Goal: Task Accomplishment & Management: Complete application form

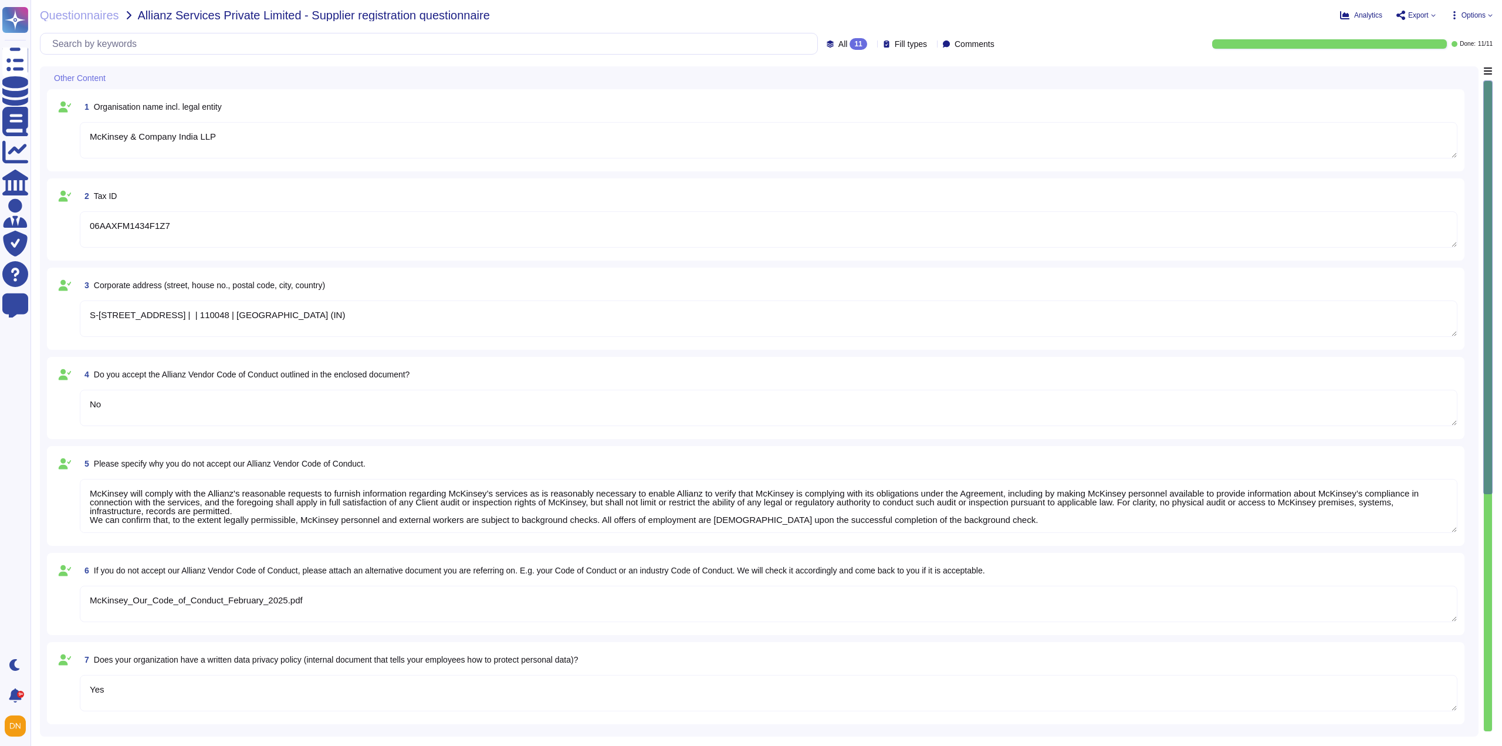
type textarea "McKinsey & Company India LLP"
type textarea "06AAXFM1434F1Z7"
type textarea "S-405, Lower General Floor, Greater Kailash-II | New Delhi | | 110048 | India (…"
type textarea "No"
type textarea "McKinsey will comply with the Allianz's reasonable requests to furnish informat…"
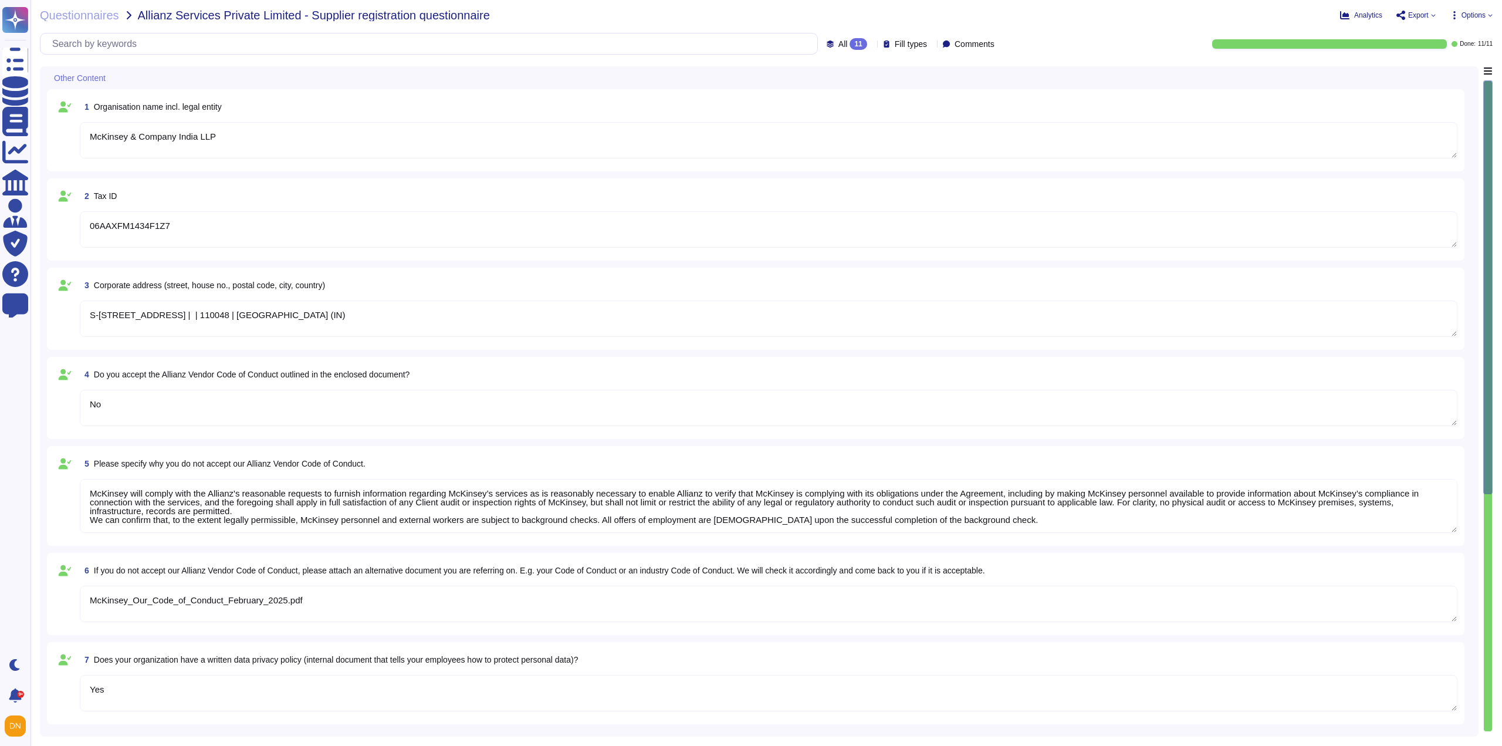
type textarea "McKinsey_Our_Code_of_Conduct_February_2025.pdf"
type textarea "Yes"
type textarea "sustainable-and-inclusive-growth-report-2024.pdf"
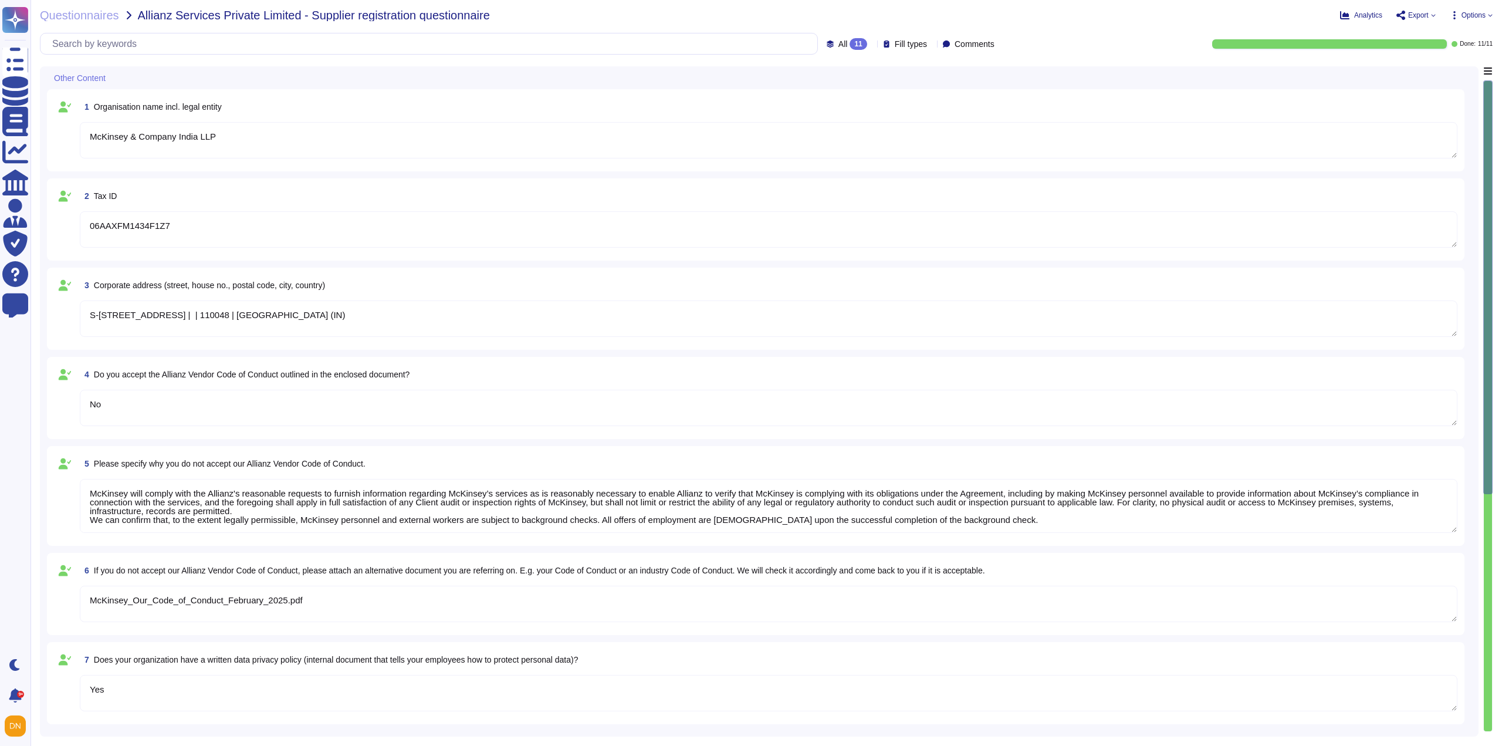
type textarea "Yes"
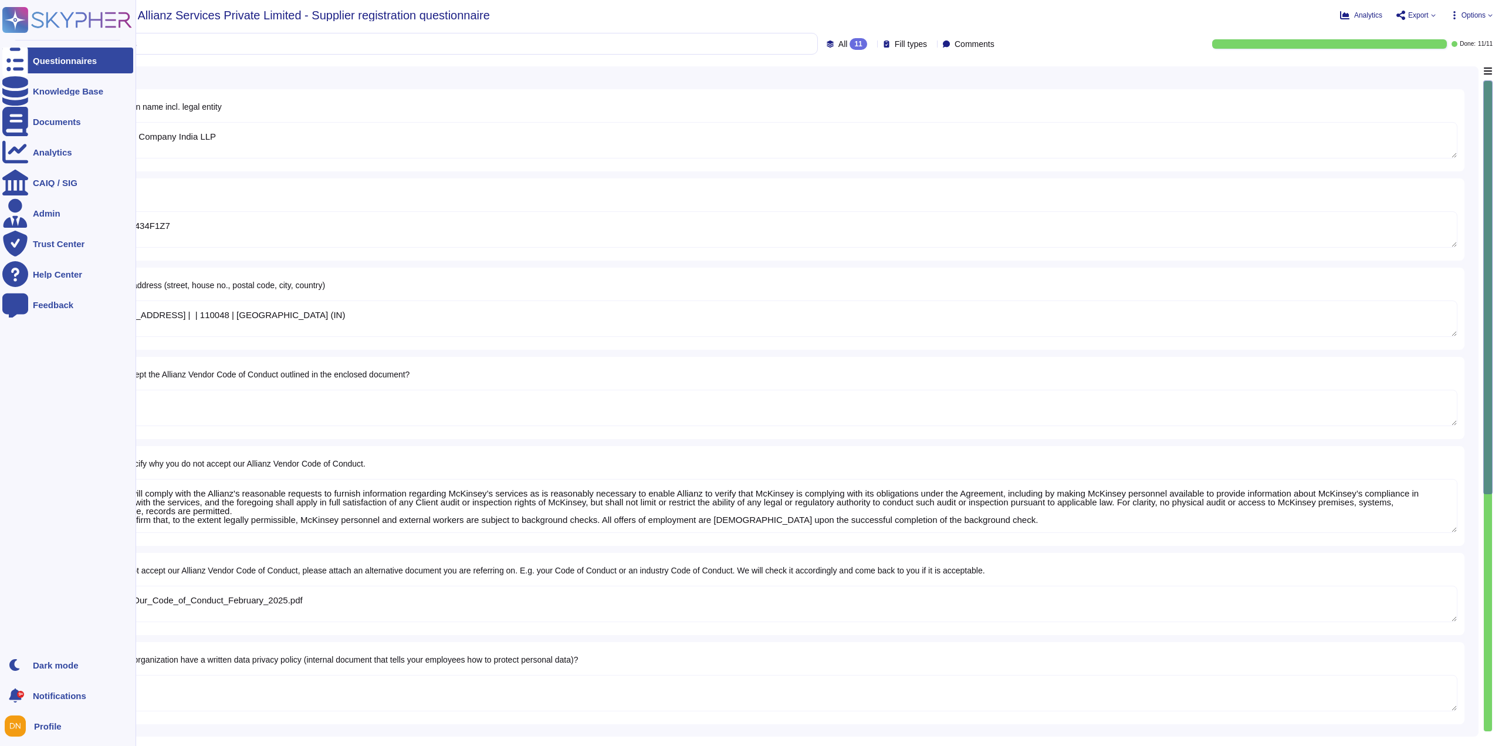
click at [18, 66] on div at bounding box center [15, 61] width 26 height 26
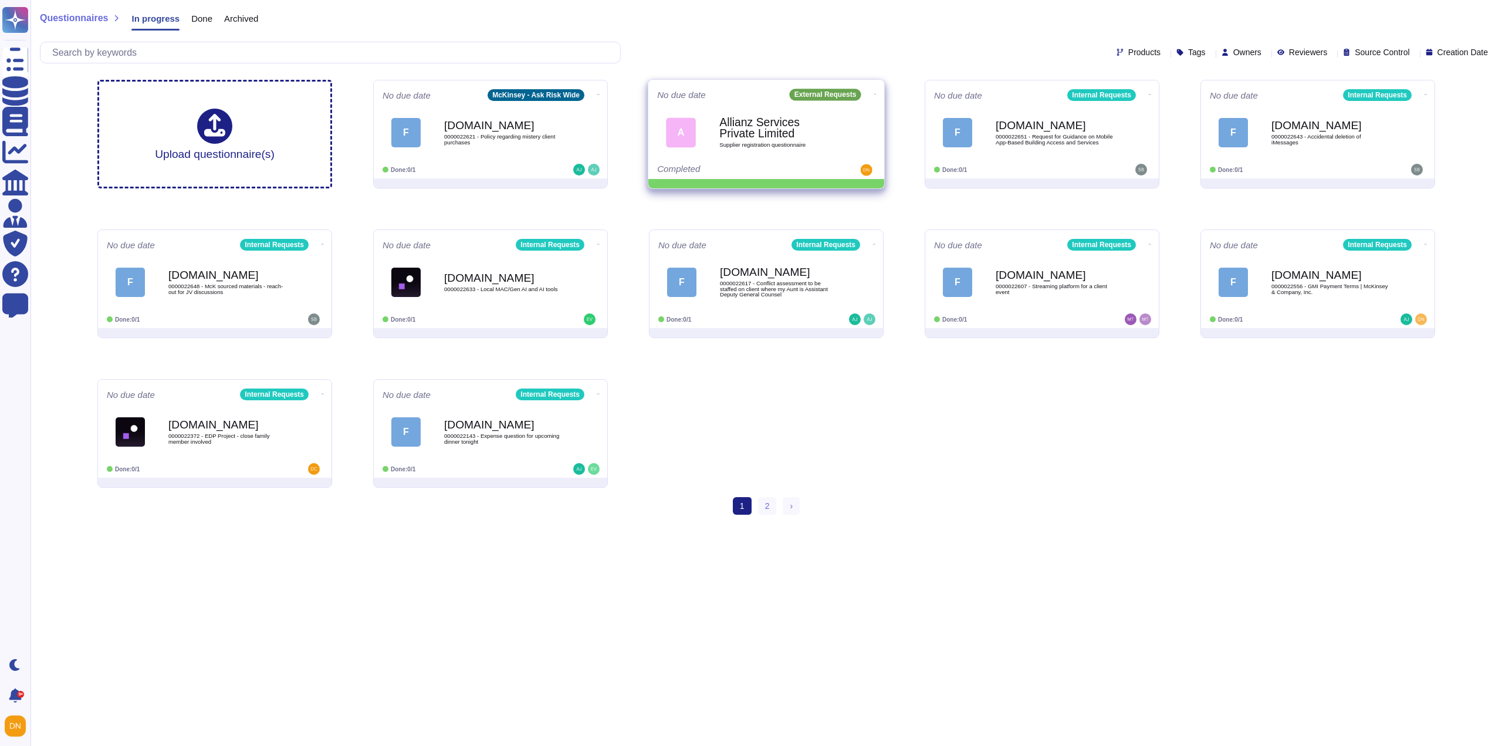
click at [874, 93] on icon at bounding box center [875, 94] width 2 height 3
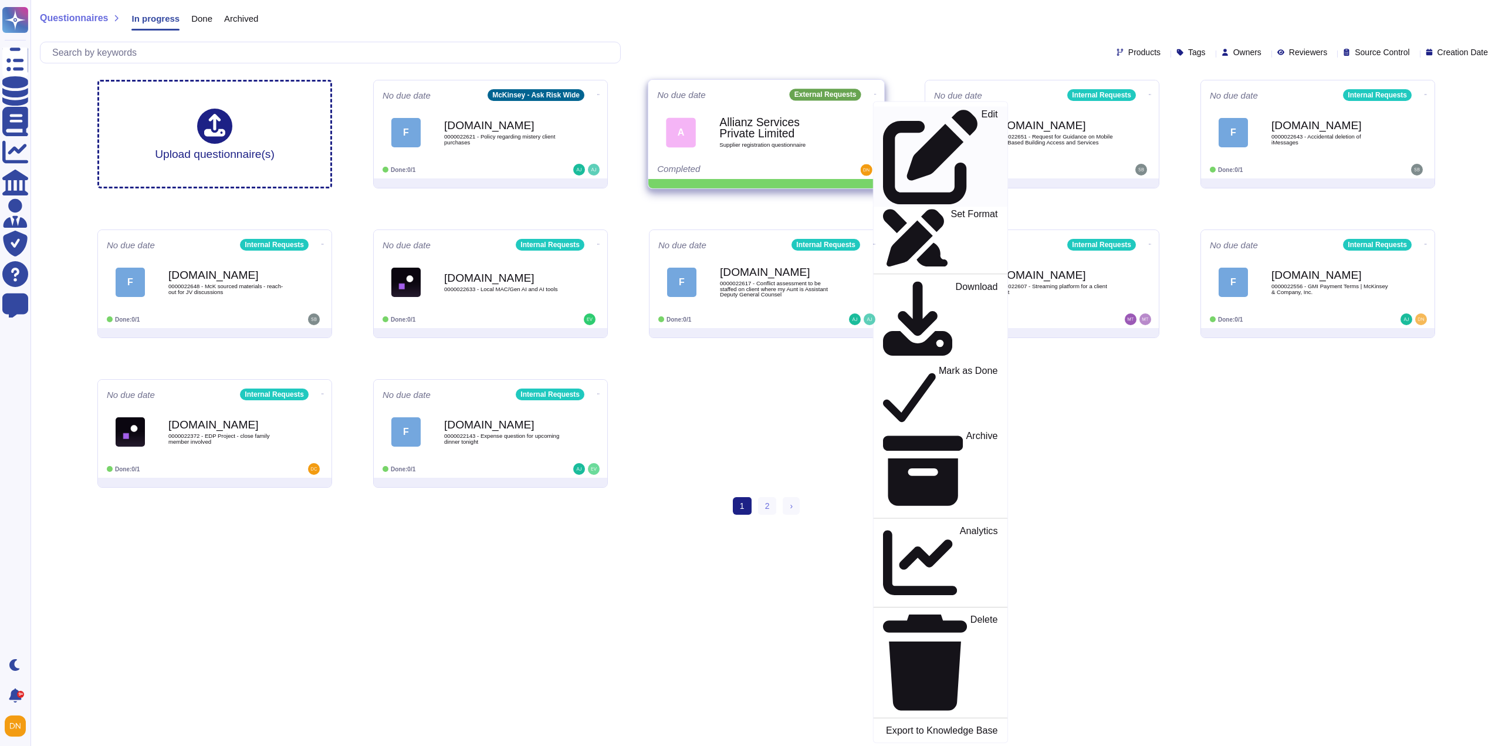
click at [982, 114] on p "Edit" at bounding box center [990, 157] width 16 height 95
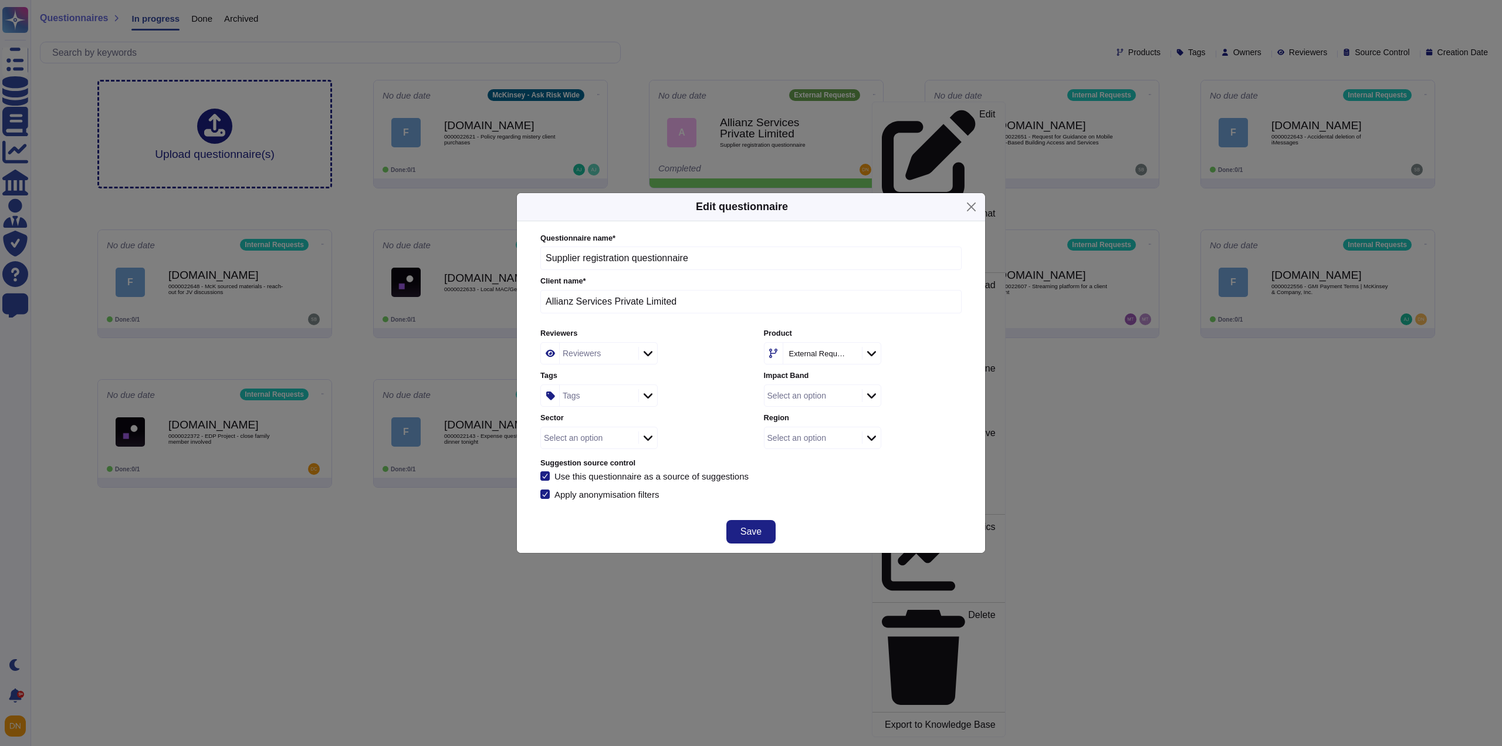
click at [586, 392] on div "Tags" at bounding box center [598, 395] width 76 height 21
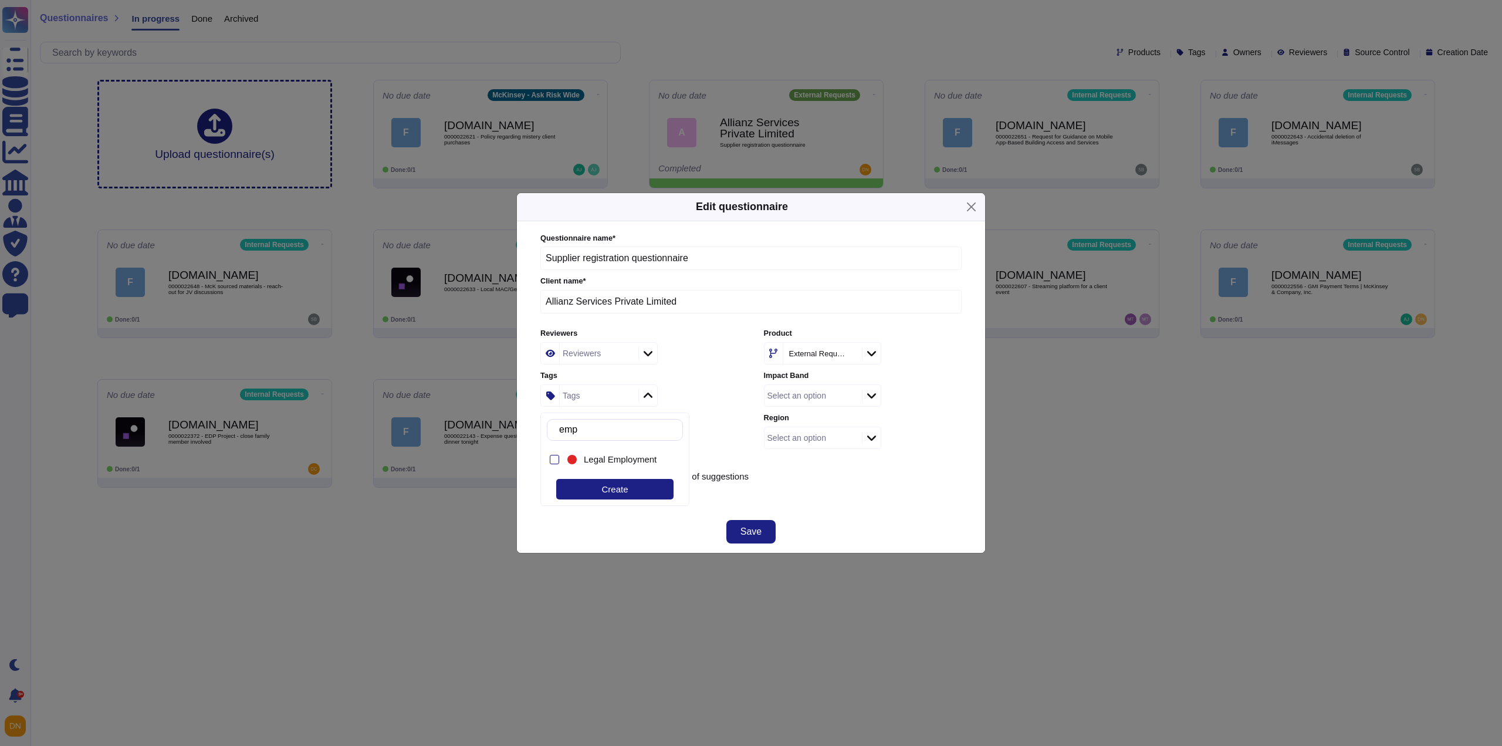
type input "empl"
click at [627, 457] on span "Legal Employment" at bounding box center [620, 459] width 73 height 11
click at [803, 504] on div "Questionnaire name * Supplier registration questionnaire Client name * Allianz …" at bounding box center [751, 366] width 445 height 290
click at [771, 522] on button "Save" at bounding box center [750, 531] width 49 height 23
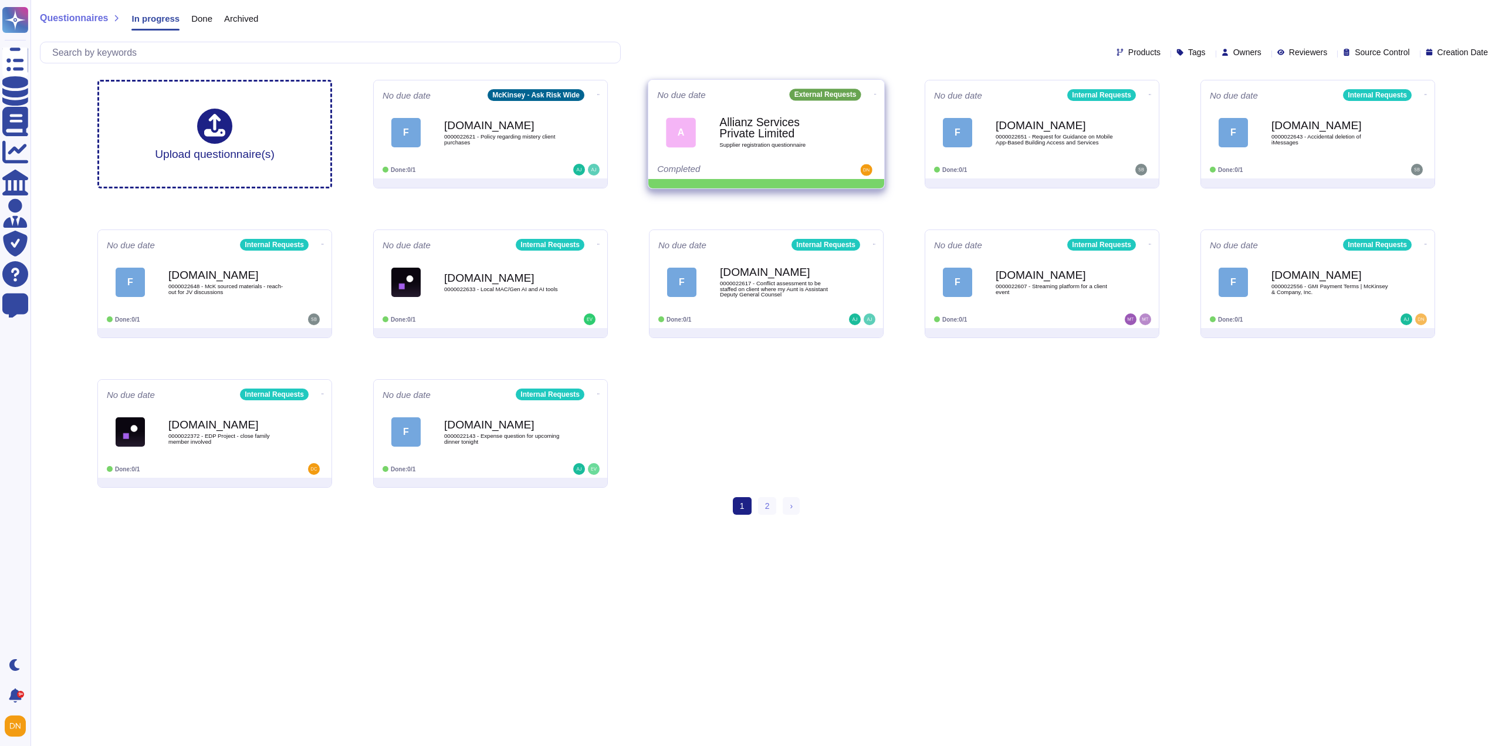
click at [874, 94] on icon at bounding box center [875, 94] width 2 height 1
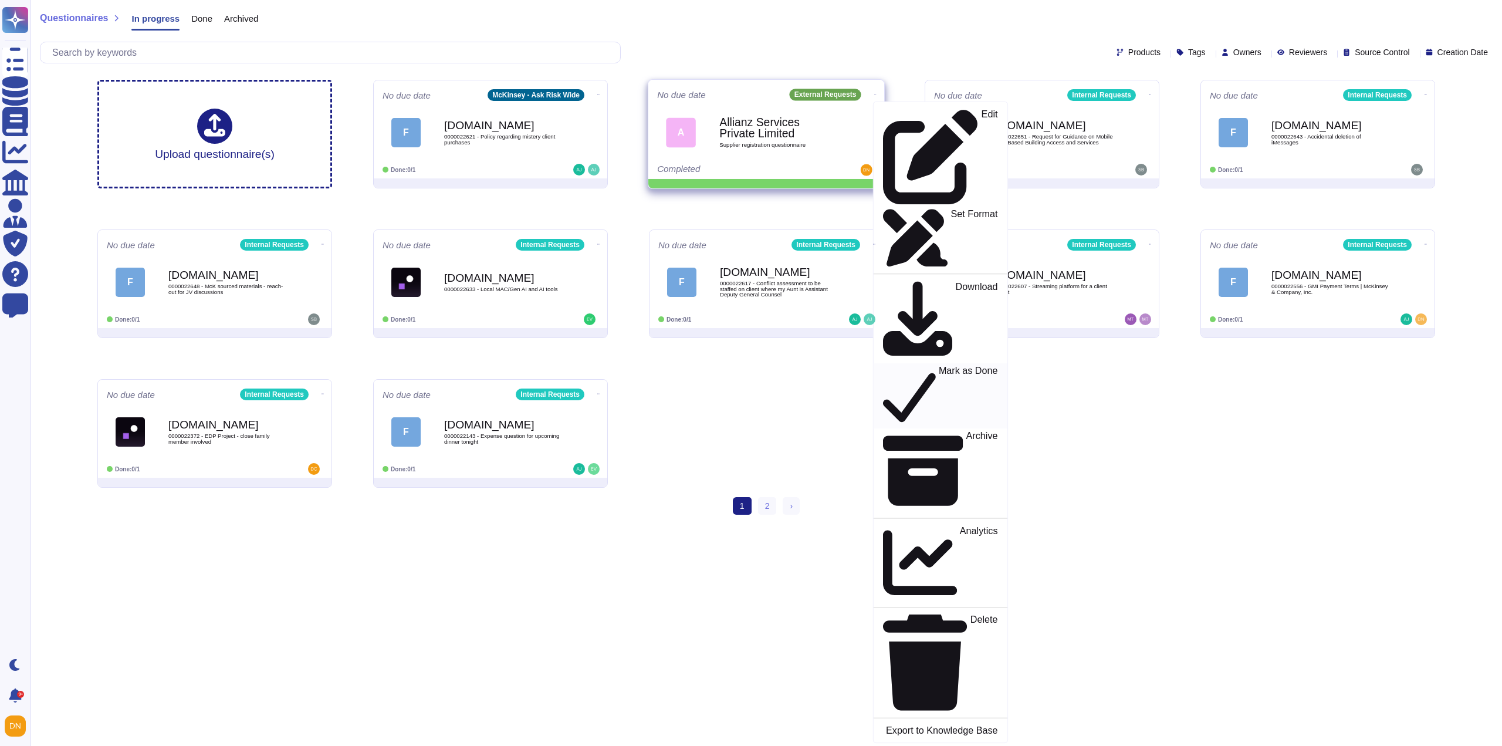
click at [939, 366] on p "Mark as Done" at bounding box center [968, 396] width 59 height 60
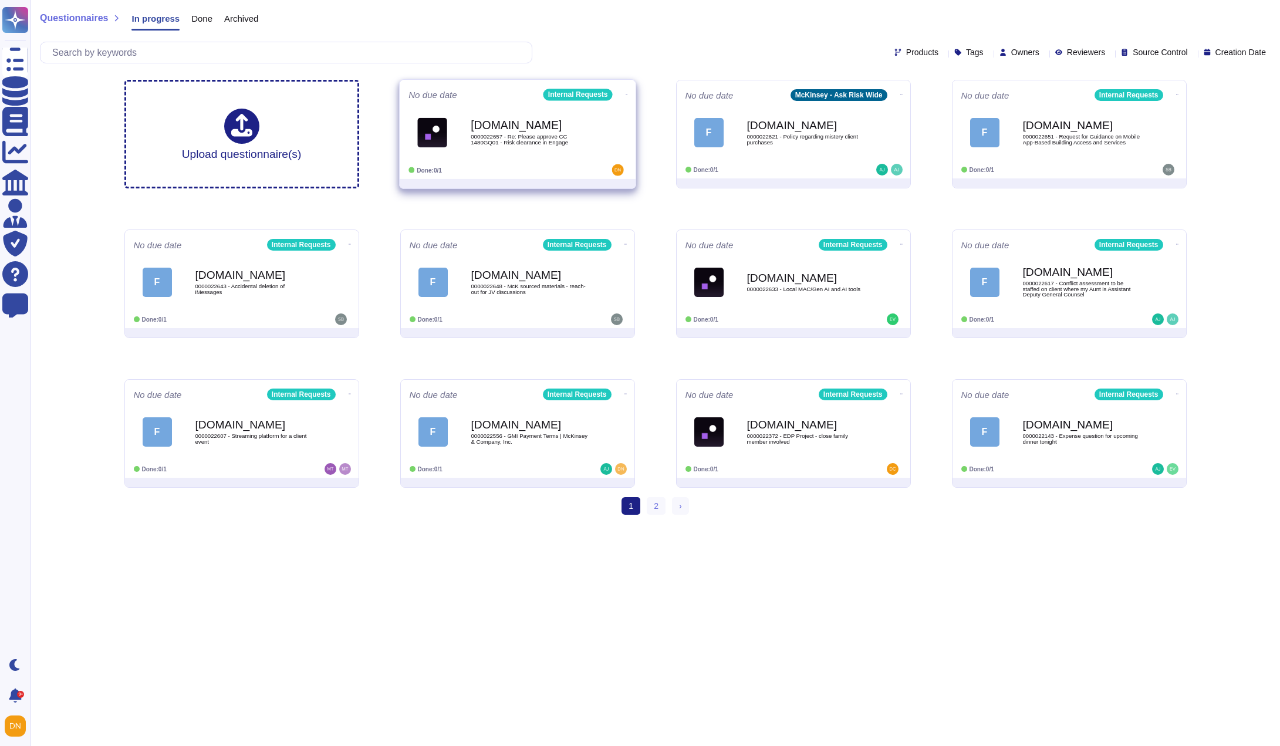
click at [475, 130] on b "[DOMAIN_NAME]" at bounding box center [530, 125] width 119 height 11
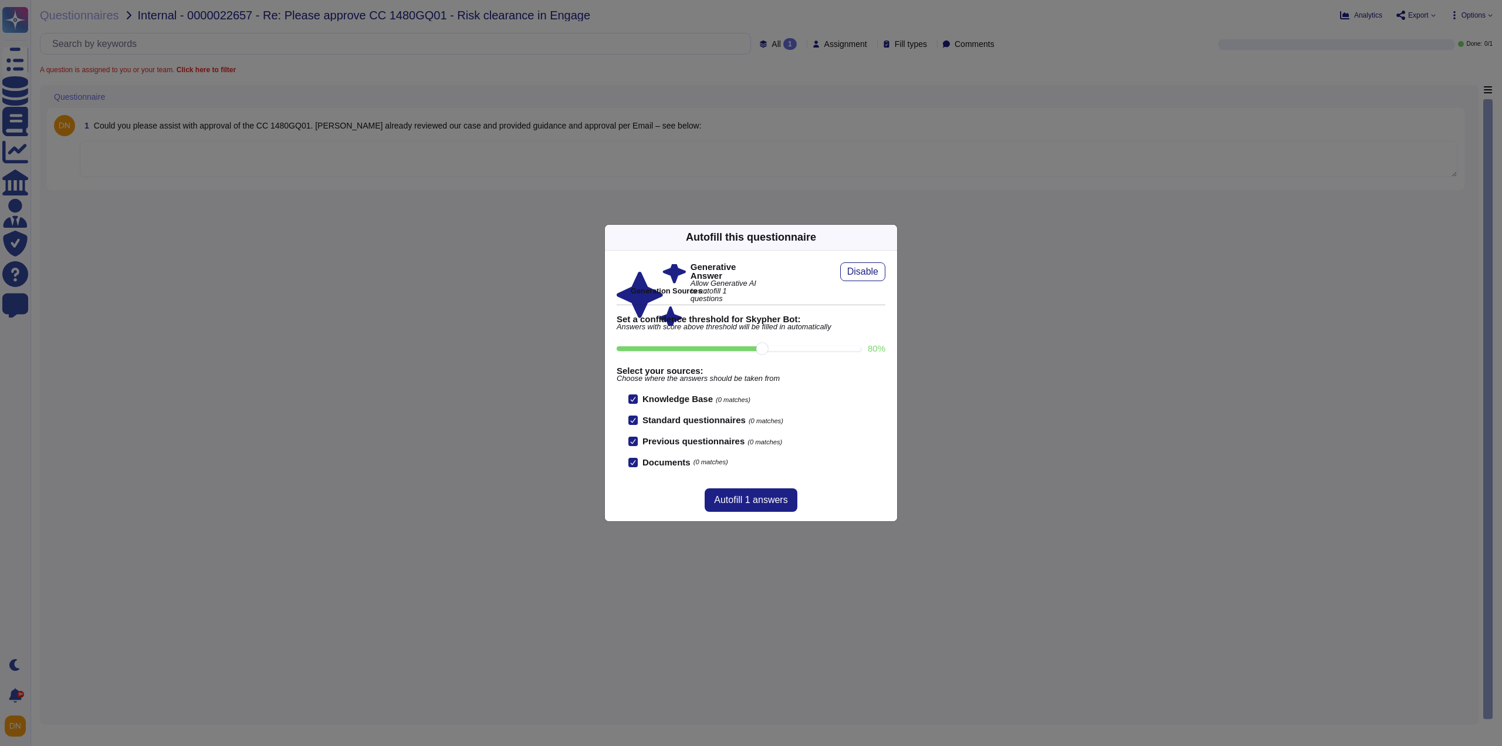
click at [890, 237] on icon at bounding box center [890, 237] width 0 height 0
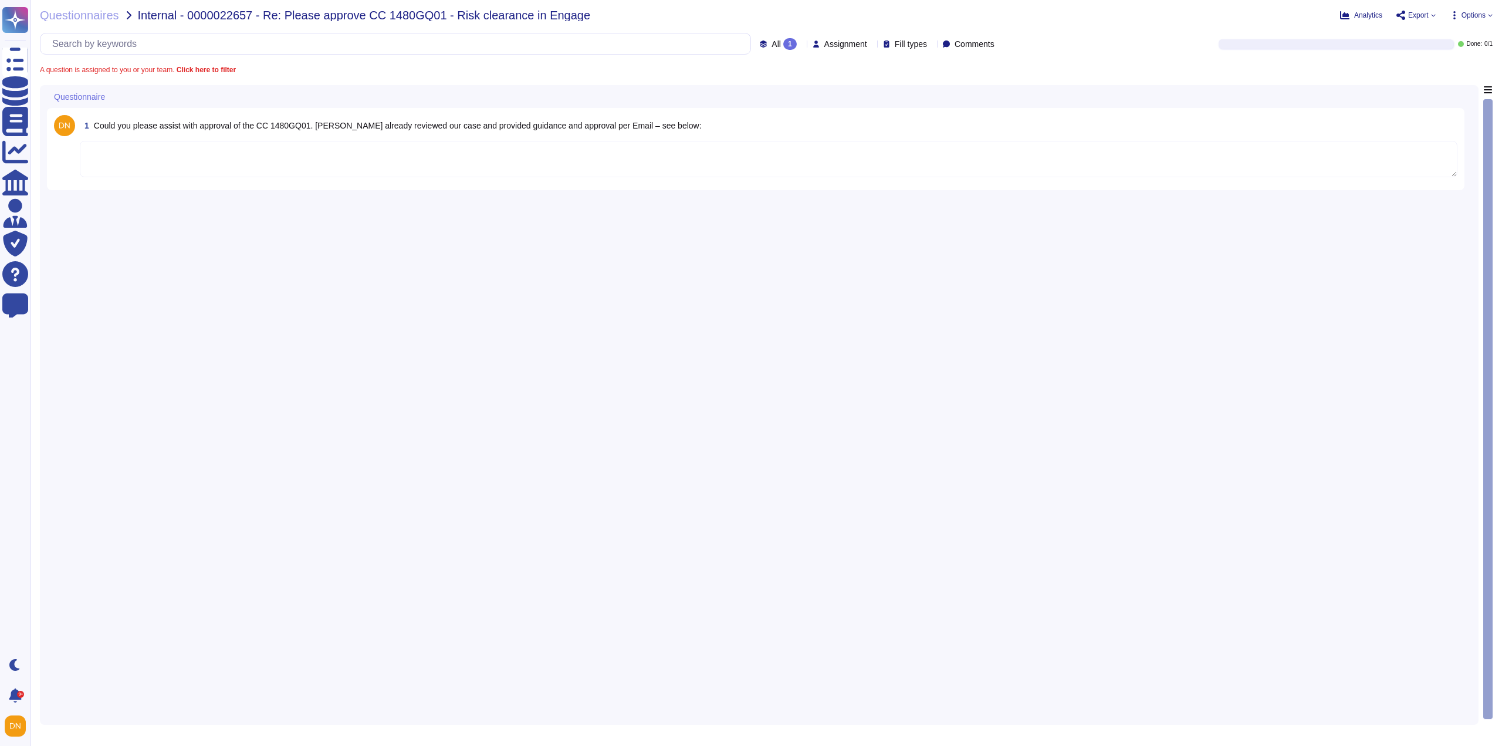
click at [576, 171] on textarea at bounding box center [769, 159] width 1378 height 36
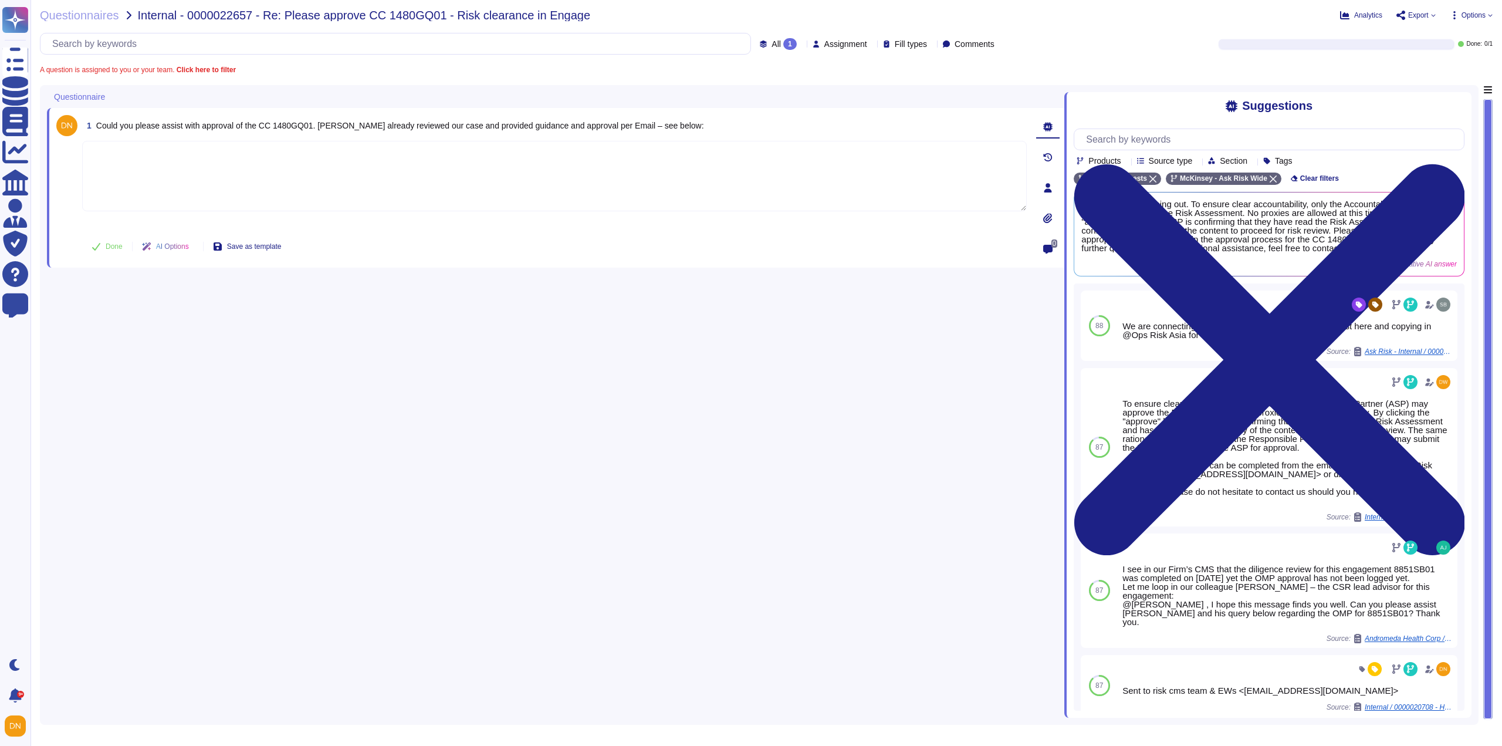
paste textarea "We are looping in the Client Service Risk Europe team (@Risk Team Ops [GEOGRAPH…"
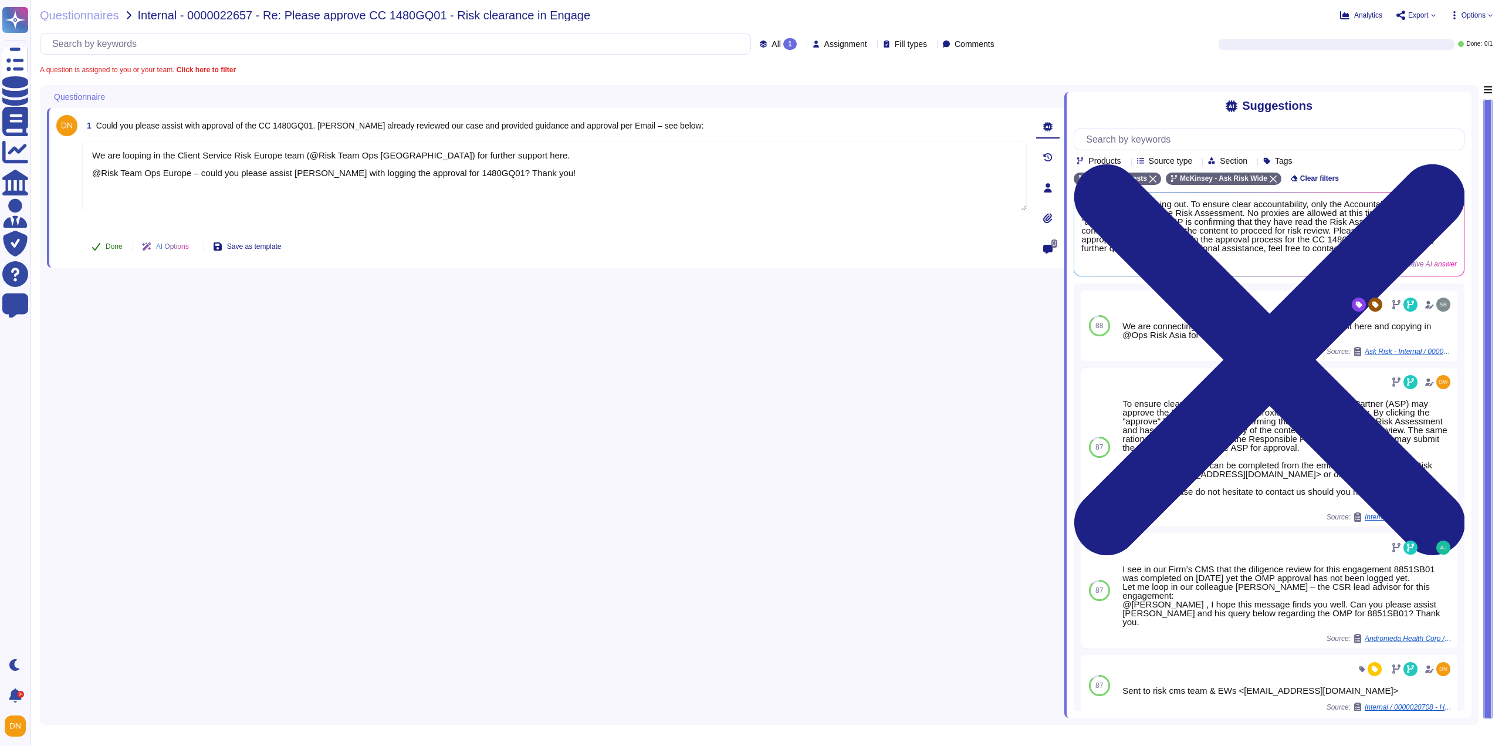
type textarea "We are looping in the Client Service Risk Europe team (@Risk Team Ops [GEOGRAPH…"
click at [113, 250] on span "Done" at bounding box center [114, 246] width 17 height 7
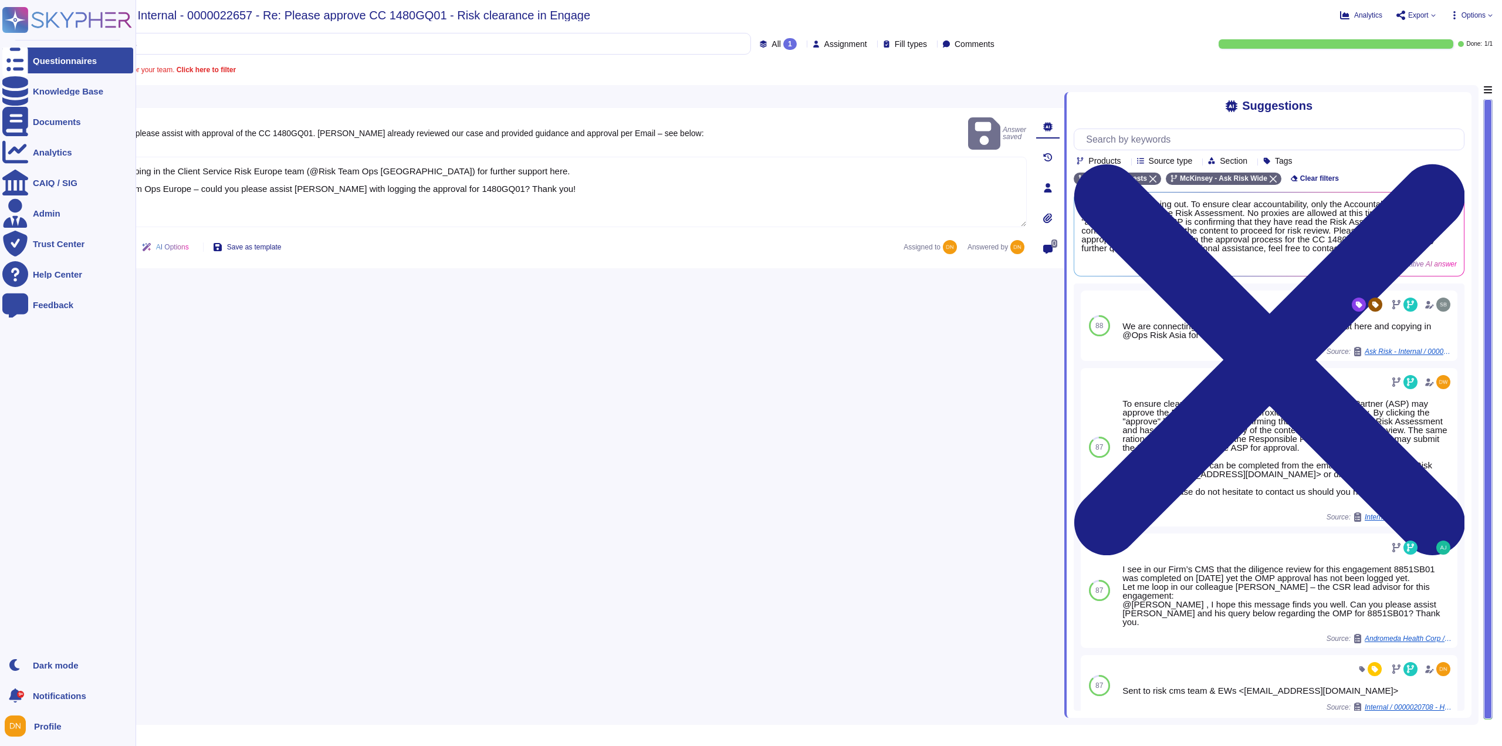
click at [19, 67] on div at bounding box center [15, 61] width 26 height 26
